Goal: Transaction & Acquisition: Purchase product/service

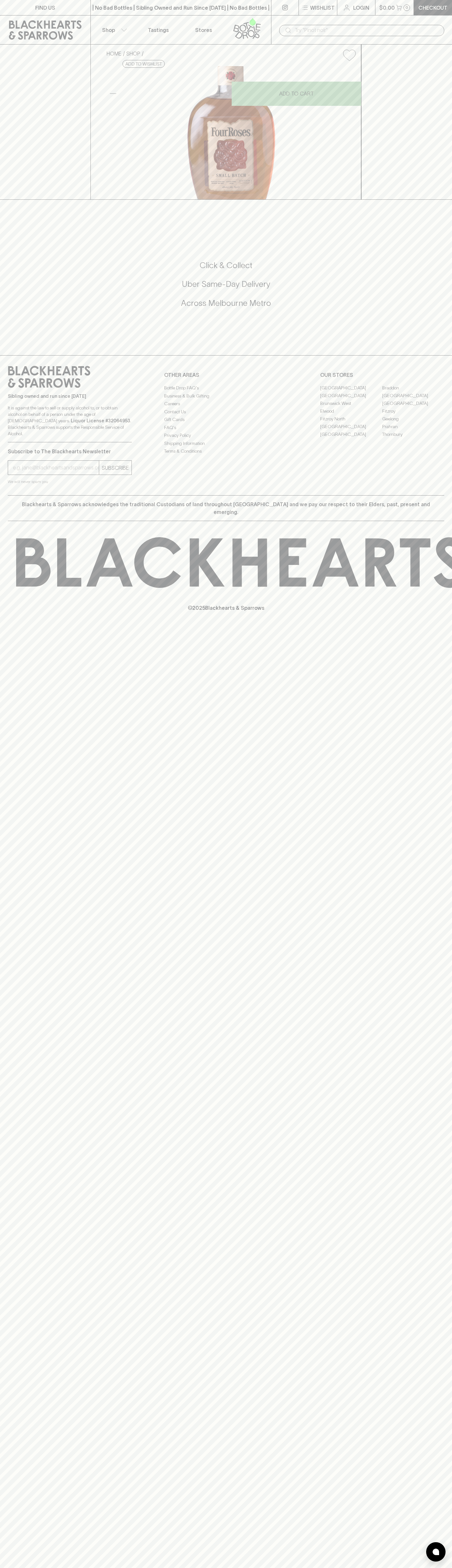
click at [91, 27] on button "Shop" at bounding box center [113, 29] width 45 height 29
click at [175, 1567] on html "FIND US | No Bad Bottles | Sibling Owned and Run Since 2006 | No Bad Bottles | …" at bounding box center [226, 784] width 452 height 1568
click at [9, 934] on div at bounding box center [226, 784] width 452 height 1568
